Goal: Task Accomplishment & Management: Use online tool/utility

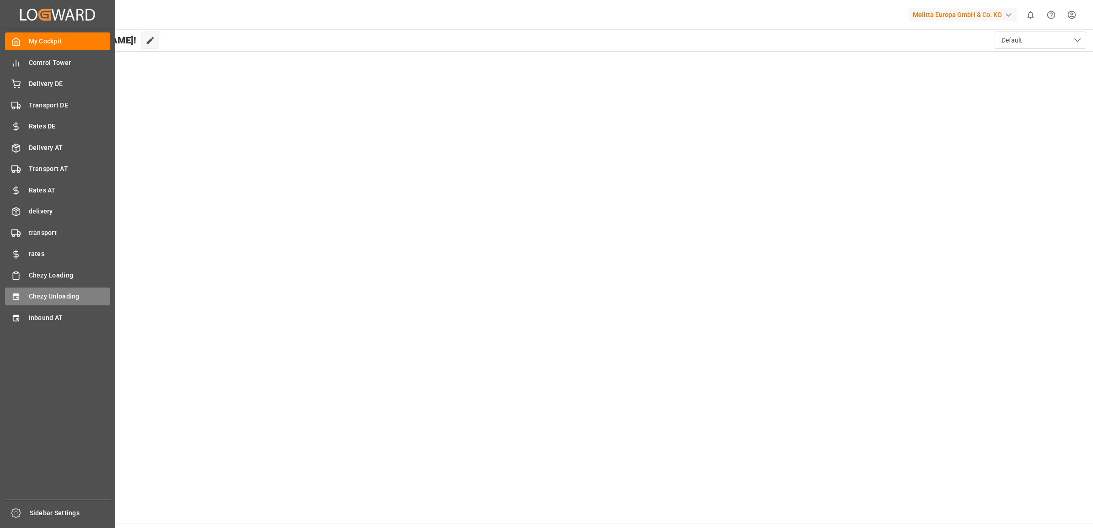
click at [36, 289] on div "Chezy Unloading Chezy Unloading" at bounding box center [57, 297] width 105 height 18
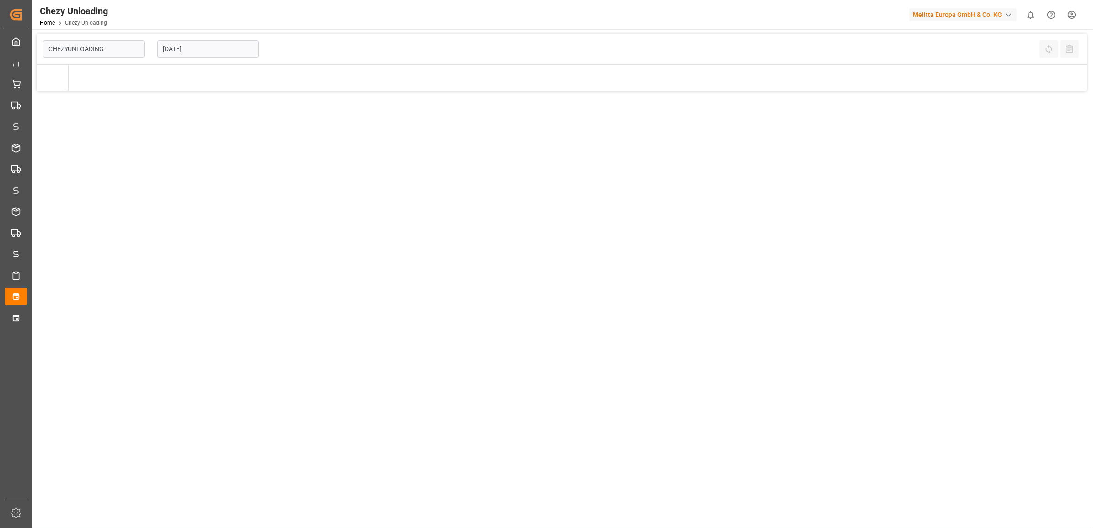
type input "Chezy Unloading"
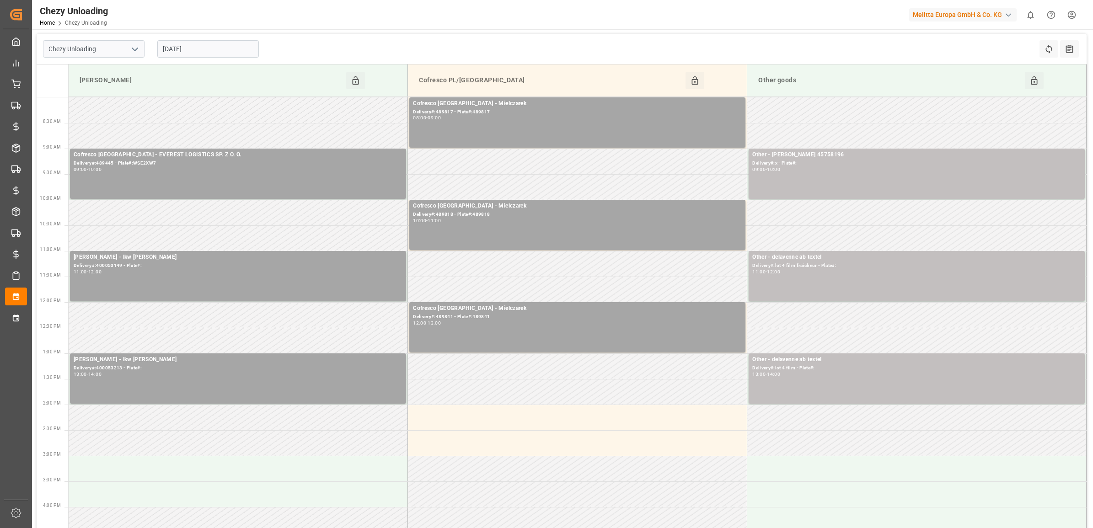
click at [230, 53] on input "[DATE]" at bounding box center [208, 48] width 102 height 17
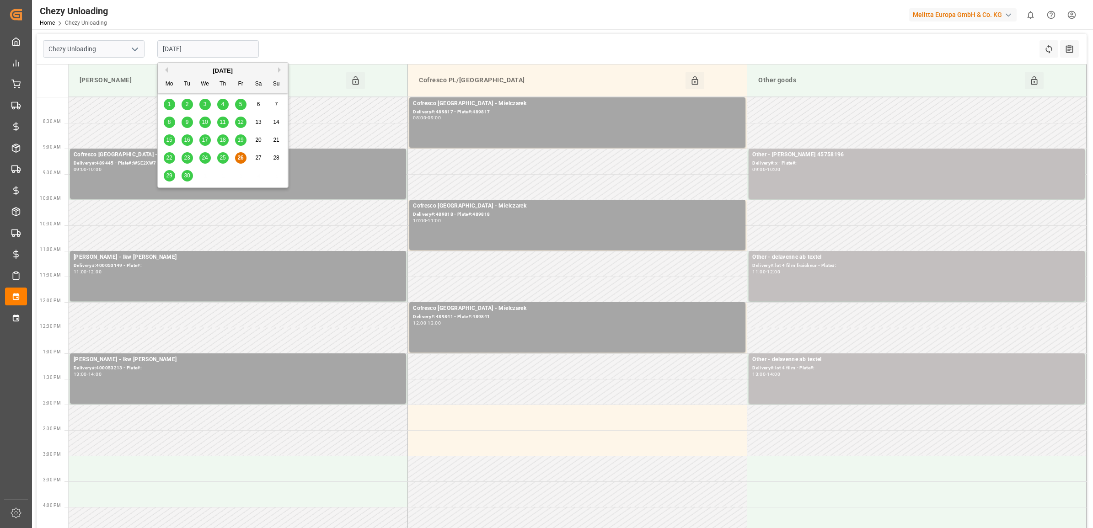
click at [188, 176] on span "30" at bounding box center [187, 175] width 6 height 6
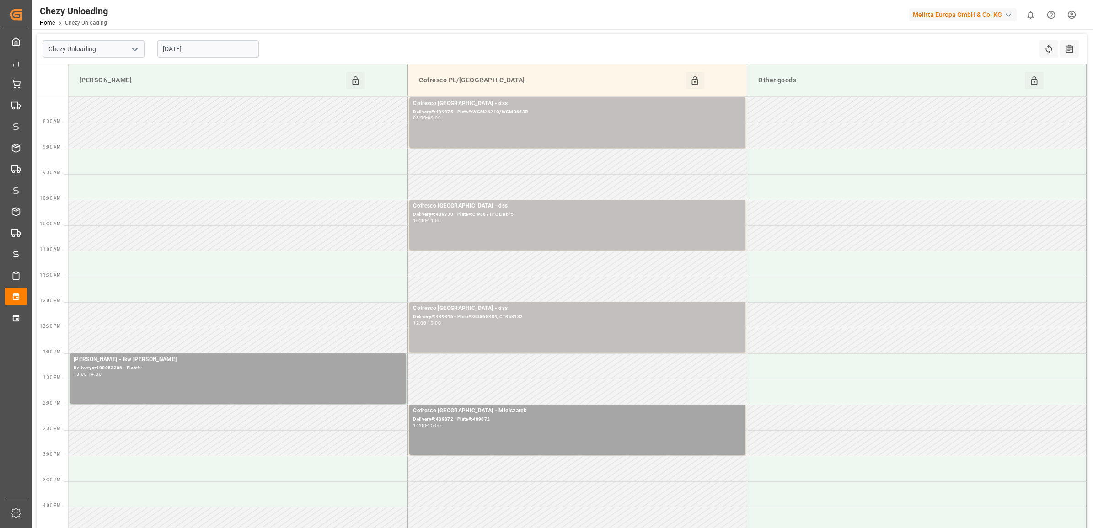
click at [219, 50] on input "[DATE]" at bounding box center [208, 48] width 102 height 17
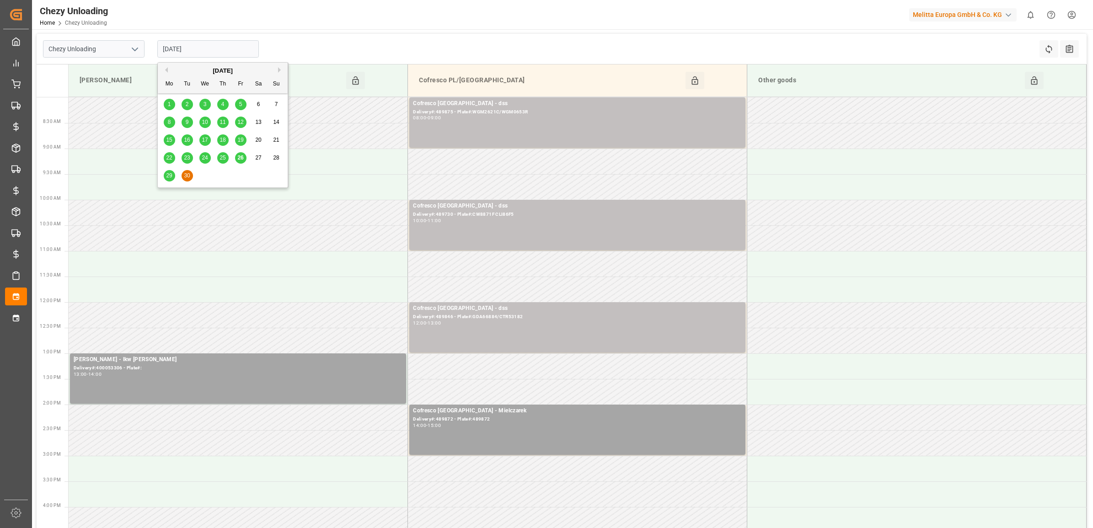
click at [280, 72] on button "Next Month" at bounding box center [280, 69] width 5 height 5
click at [223, 106] on span "2" at bounding box center [222, 104] width 3 height 6
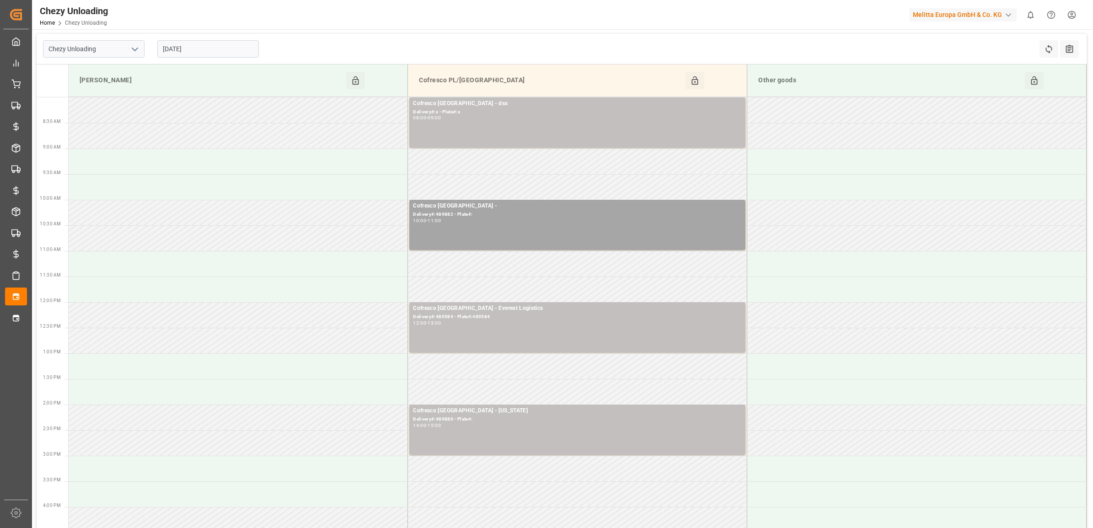
click at [218, 55] on input "[DATE]" at bounding box center [208, 48] width 102 height 17
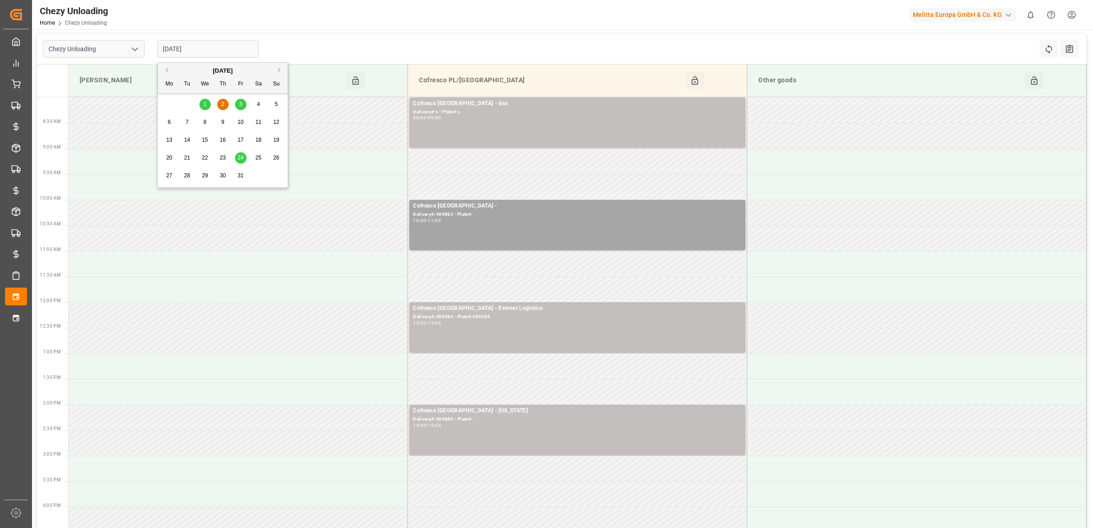
click at [242, 103] on div "3" at bounding box center [240, 104] width 11 height 11
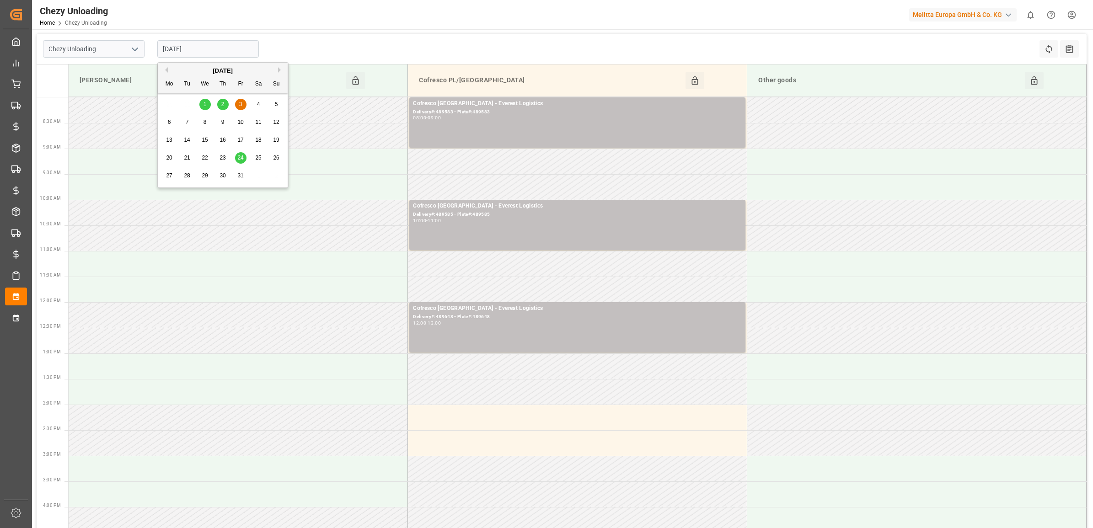
click at [205, 45] on input "[DATE]" at bounding box center [208, 48] width 102 height 17
click at [166, 69] on button "Previous Month" at bounding box center [164, 69] width 5 height 5
click at [171, 178] on span "29" at bounding box center [169, 175] width 6 height 6
type input "[DATE]"
